Goal: Information Seeking & Learning: Learn about a topic

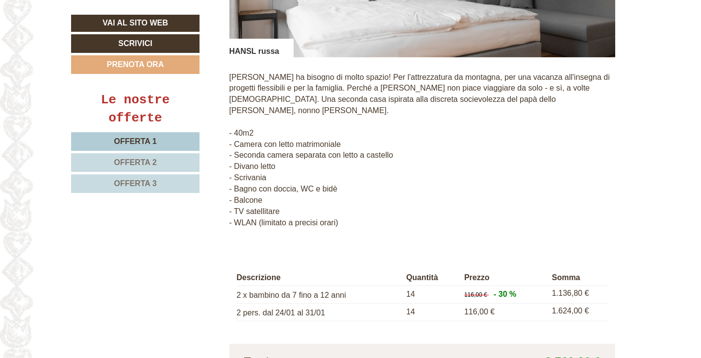
scroll to position [931, 0]
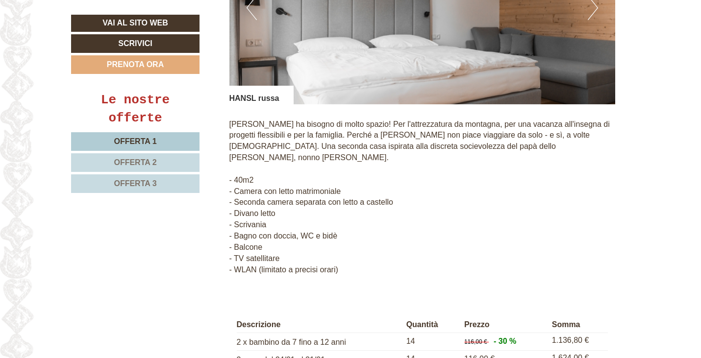
click at [140, 163] on span "Offerta 2" at bounding box center [135, 162] width 43 height 8
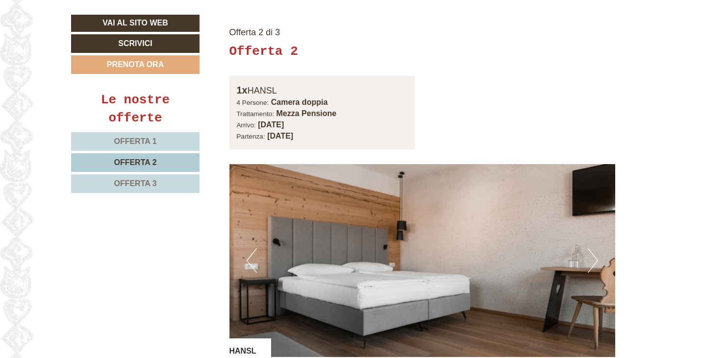
scroll to position [630, 0]
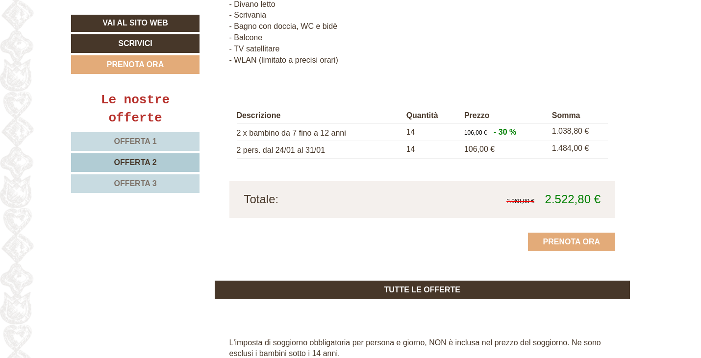
click at [136, 180] on link "Offerta 3" at bounding box center [135, 183] width 128 height 19
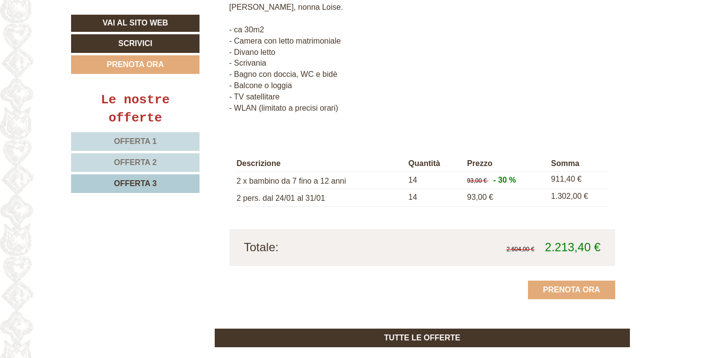
scroll to position [1023, 0]
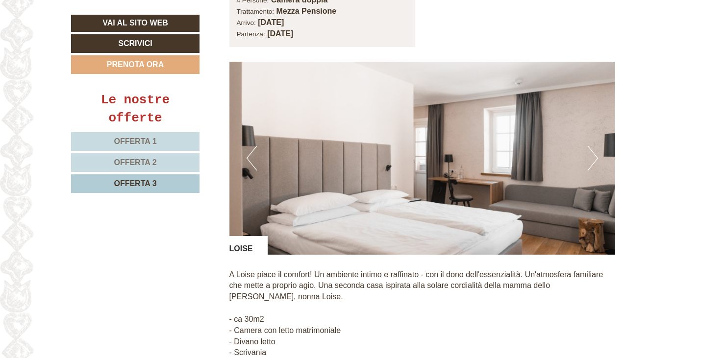
click at [593, 146] on button "Next" at bounding box center [593, 158] width 10 height 25
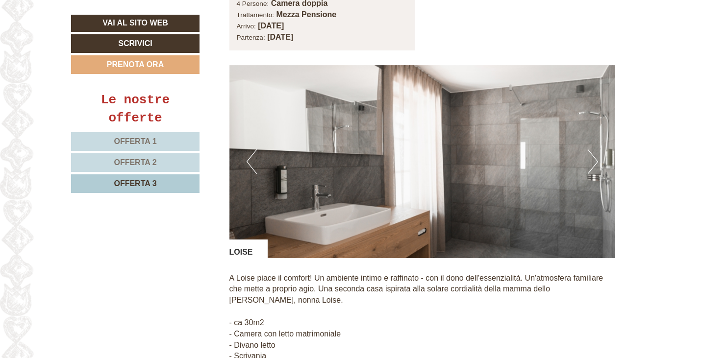
scroll to position [730, 0]
click at [592, 150] on button "Next" at bounding box center [593, 162] width 10 height 25
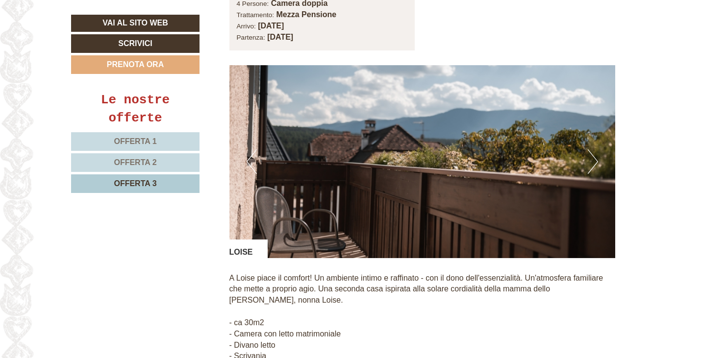
click at [592, 150] on button "Next" at bounding box center [593, 162] width 10 height 25
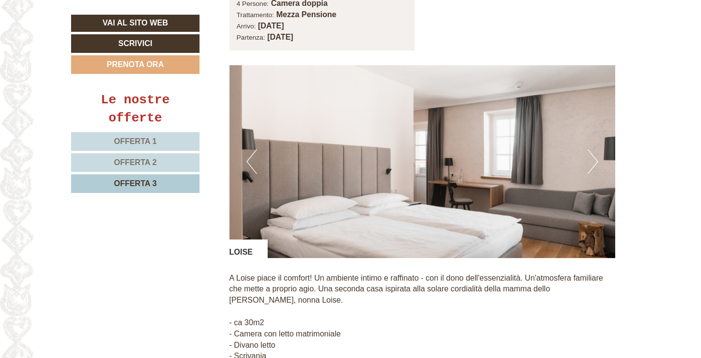
click at [592, 150] on button "Next" at bounding box center [593, 162] width 10 height 25
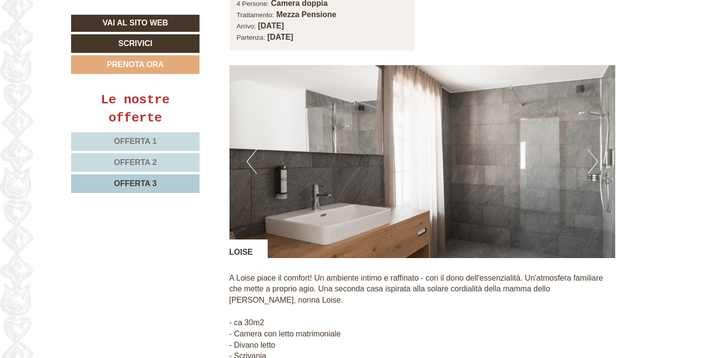
click at [592, 150] on button "Next" at bounding box center [593, 162] width 10 height 25
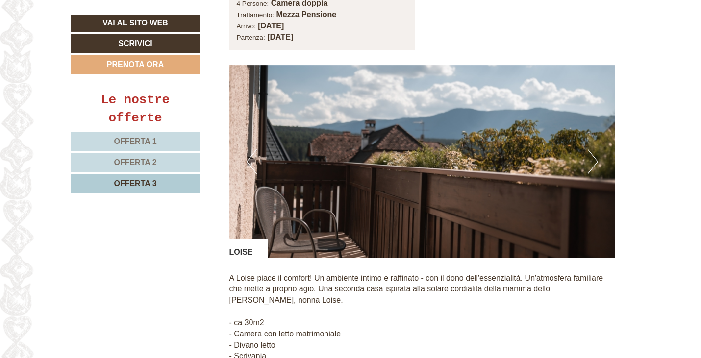
click at [592, 150] on button "Next" at bounding box center [593, 162] width 10 height 25
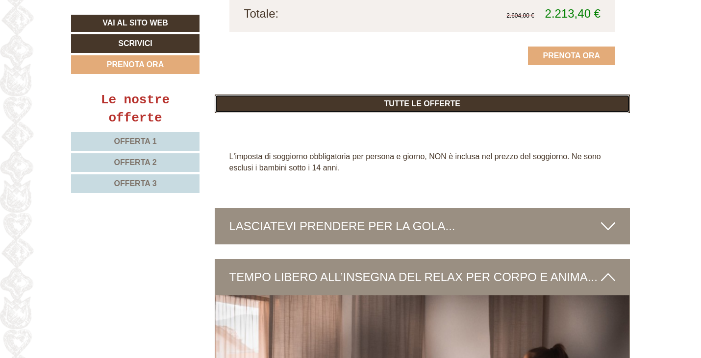
scroll to position [2698, 0]
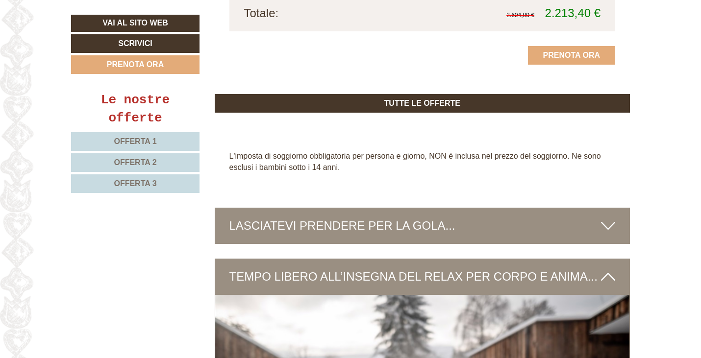
click at [448, 208] on div "LASCIATEVI PRENDERE PER LA GOLA..." at bounding box center [423, 226] width 416 height 36
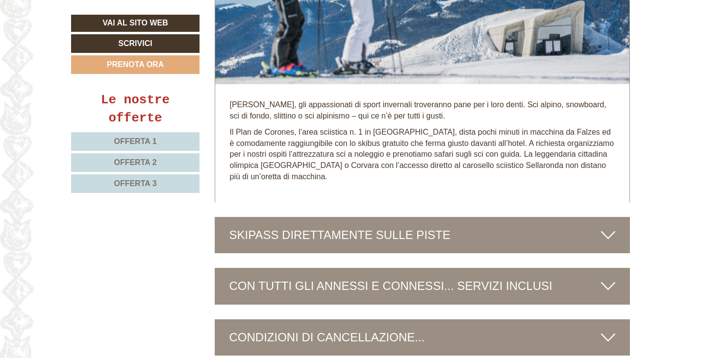
scroll to position [3825, 0]
click at [440, 217] on div "SKIPASS DIRETTAMENTE SULLE PISTE" at bounding box center [423, 235] width 416 height 36
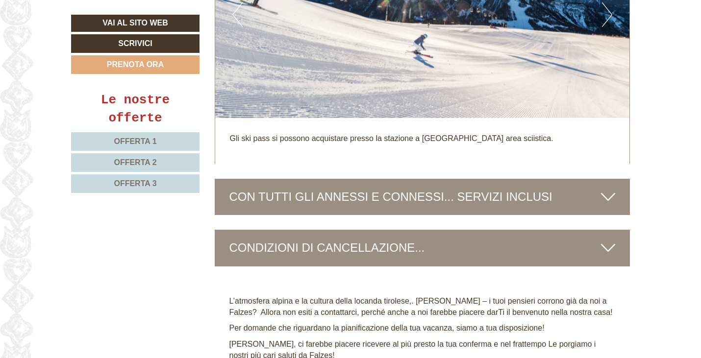
scroll to position [4168, 0]
click at [479, 182] on div "CON TUTTI GLI ANNESSI E CONNESSI... SERVIZI INCLUSI" at bounding box center [423, 196] width 416 height 36
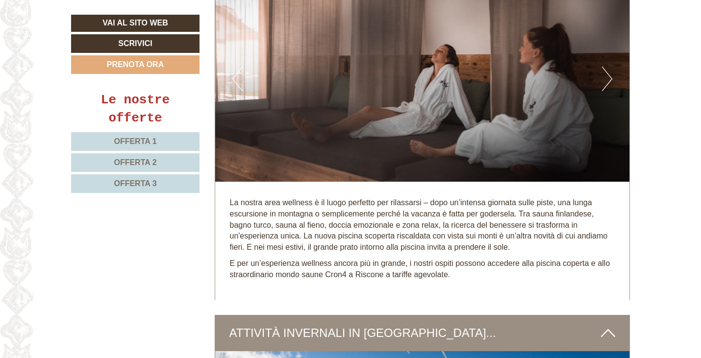
scroll to position [3285, 0]
